Goal: Transaction & Acquisition: Purchase product/service

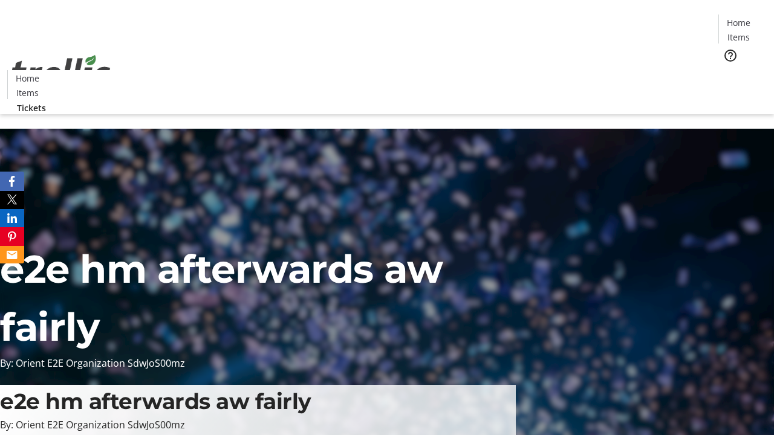
click at [728, 70] on span "Tickets" at bounding box center [742, 76] width 29 height 13
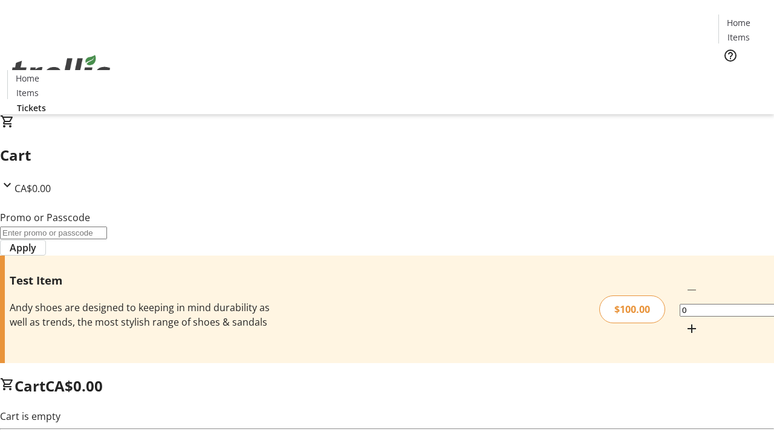
click at [684, 322] on mat-icon "Increment by one" at bounding box center [691, 329] width 15 height 15
type input "1"
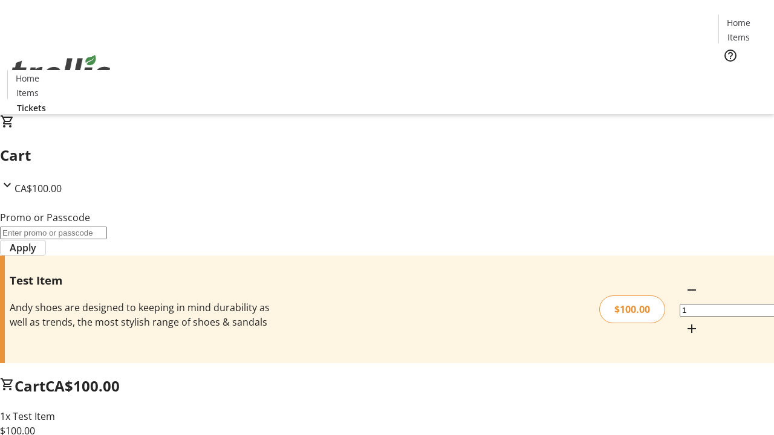
type input "PERCENT"
